Goal: Find contact information: Find contact information

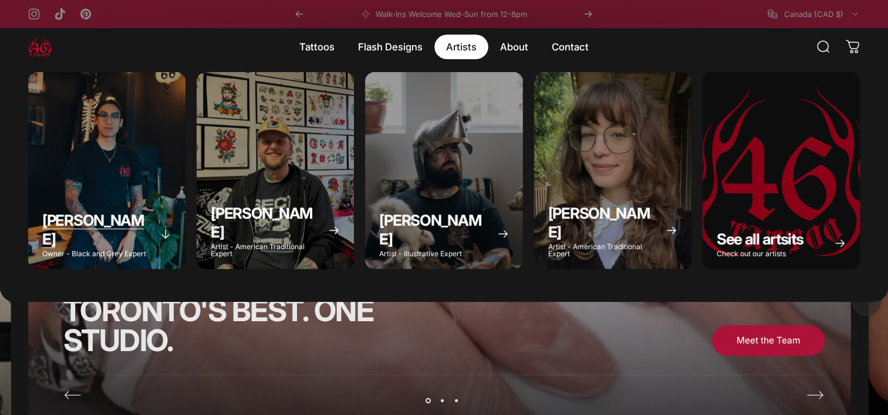
click at [75, 182] on div "Geoffrey Wong" at bounding box center [106, 170] width 157 height 197
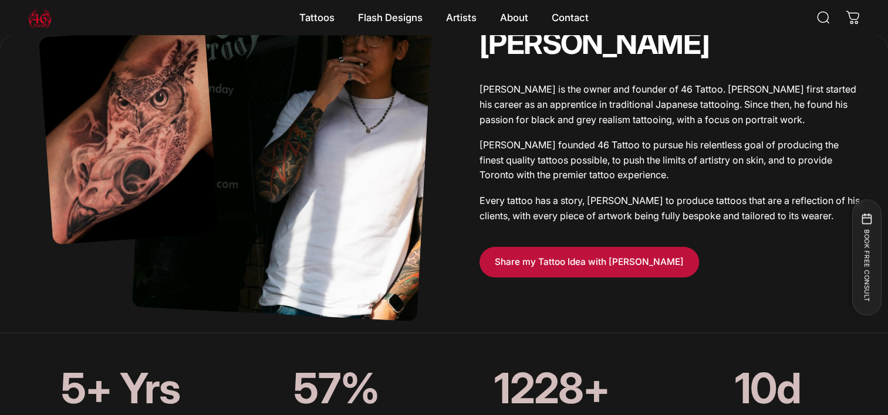
scroll to position [704, 0]
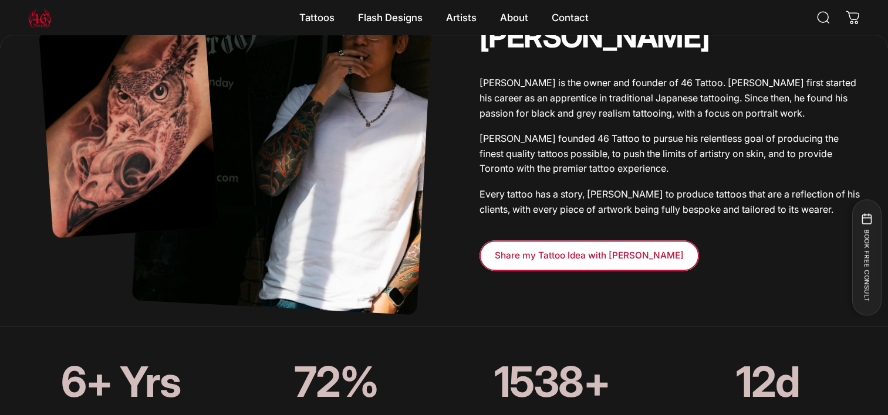
click at [542, 246] on span at bounding box center [588, 252] width 329 height 60
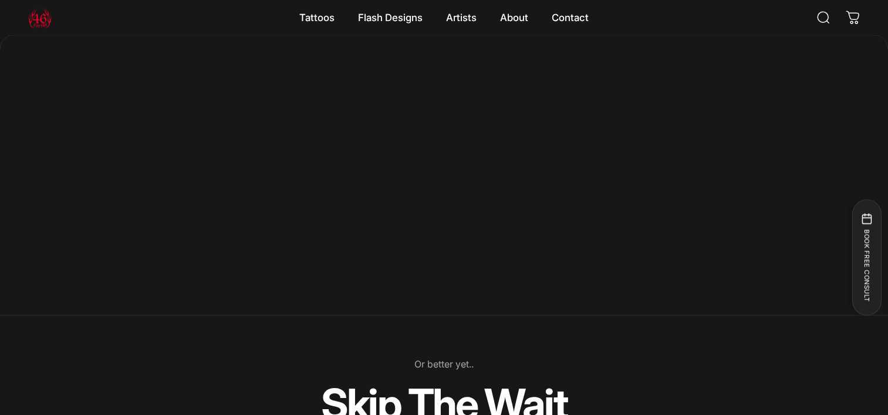
scroll to position [952, 0]
